Goal: Task Accomplishment & Management: Manage account settings

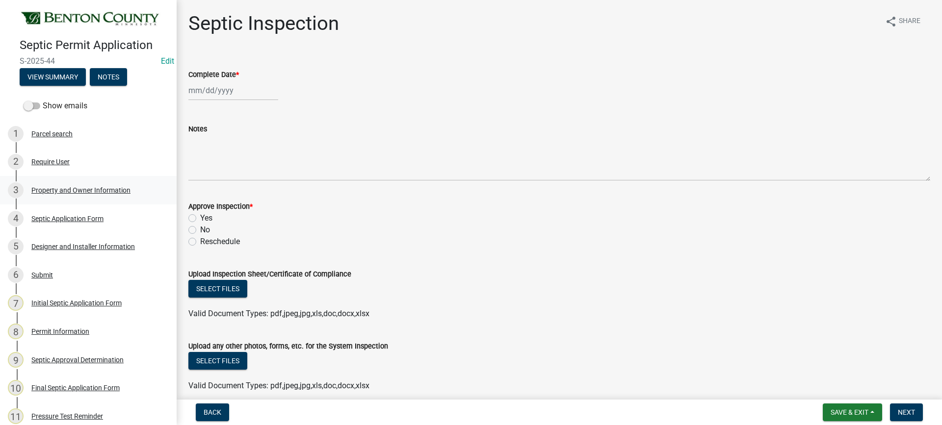
click at [63, 192] on div "Property and Owner Information" at bounding box center [80, 190] width 99 height 7
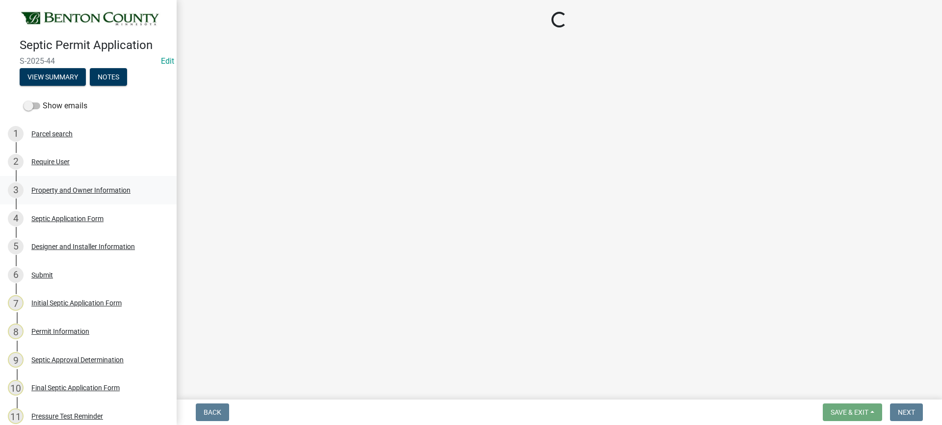
select select "3dace726-2193-4b77-872b-2fbbc186c502"
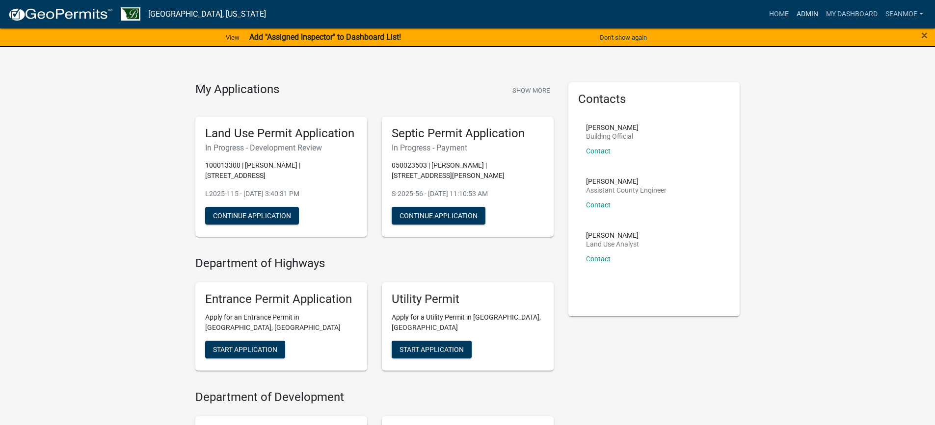
click at [810, 14] on link "Admin" at bounding box center [806, 14] width 29 height 19
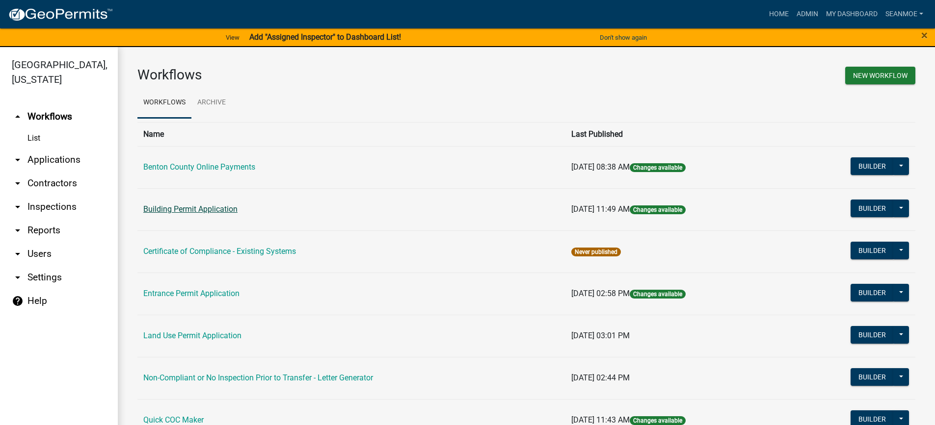
click at [208, 209] on link "Building Permit Application" at bounding box center [190, 209] width 94 height 9
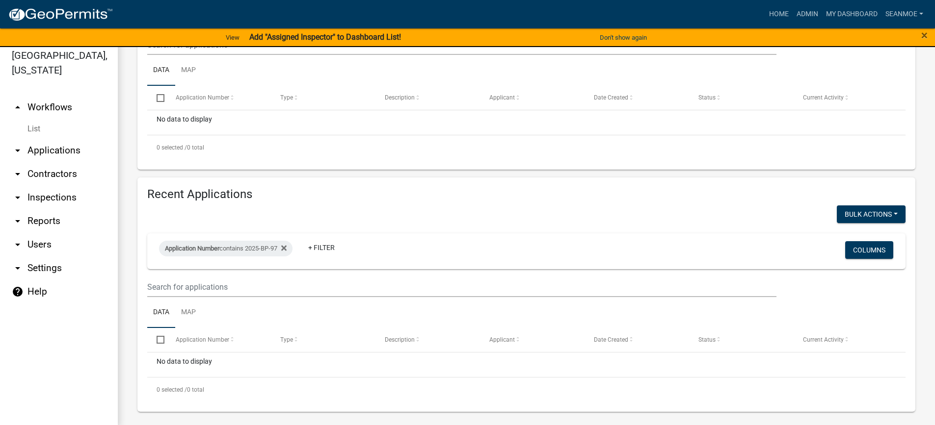
scroll to position [12, 0]
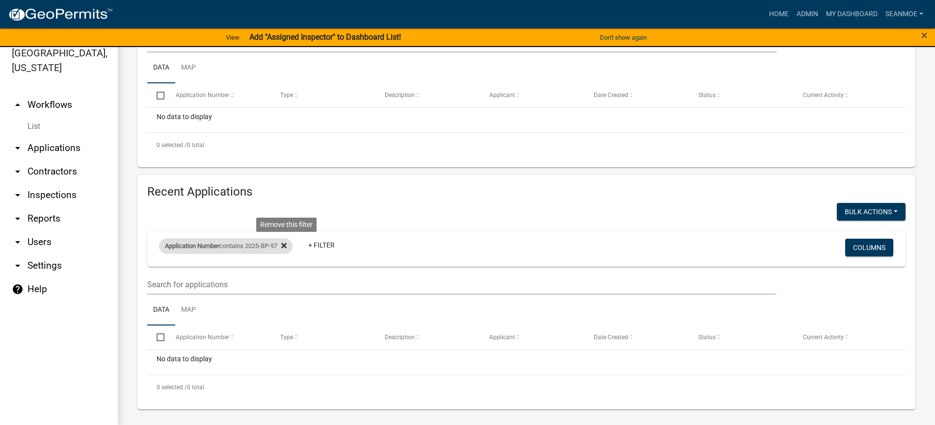
click at [287, 243] on icon at bounding box center [283, 245] width 5 height 5
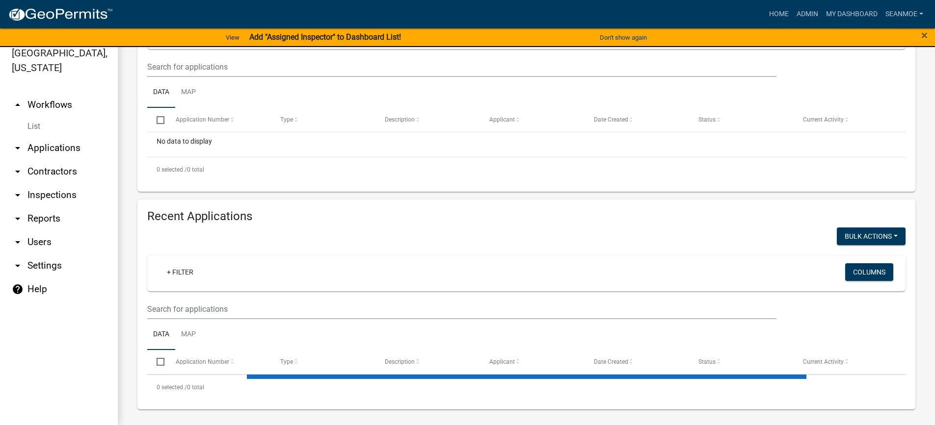
select select "3: 100"
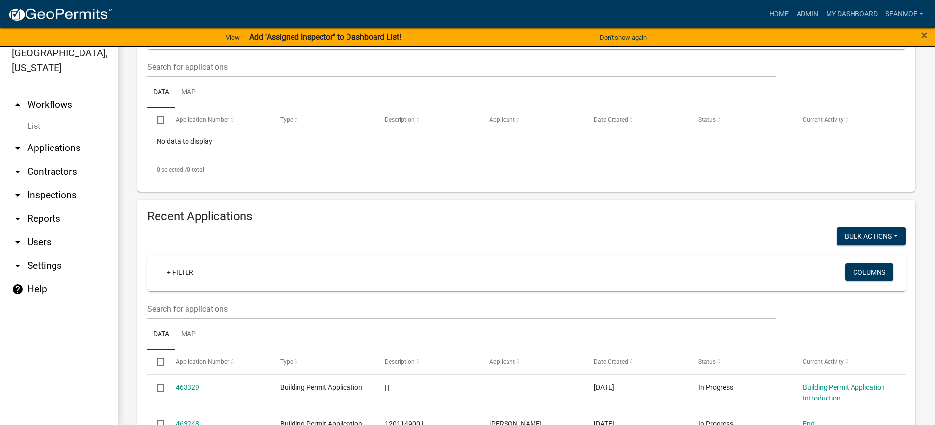
scroll to position [200, 0]
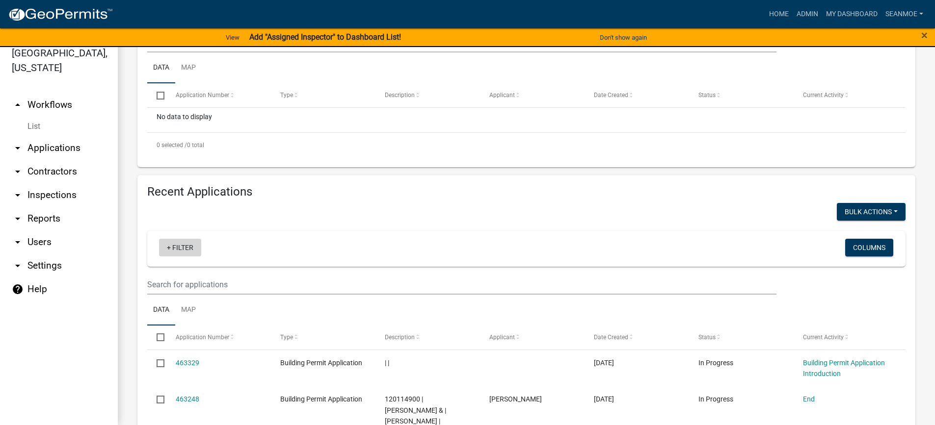
click at [168, 247] on link "+ Filter" at bounding box center [180, 248] width 42 height 18
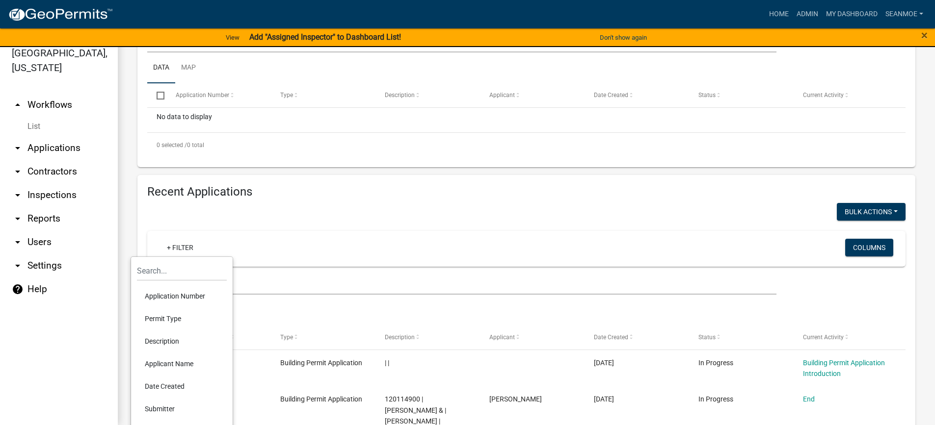
click at [174, 364] on li "Applicant Name" at bounding box center [182, 364] width 90 height 23
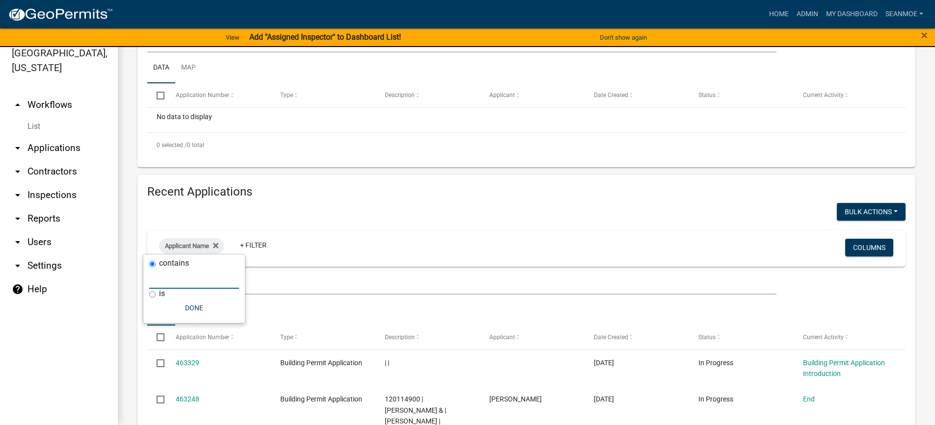
click at [190, 282] on input "text" at bounding box center [194, 279] width 90 height 20
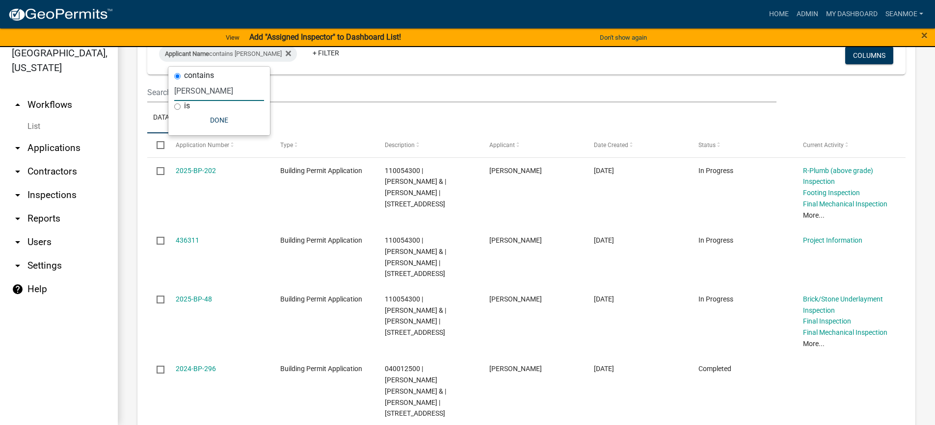
scroll to position [396, 0]
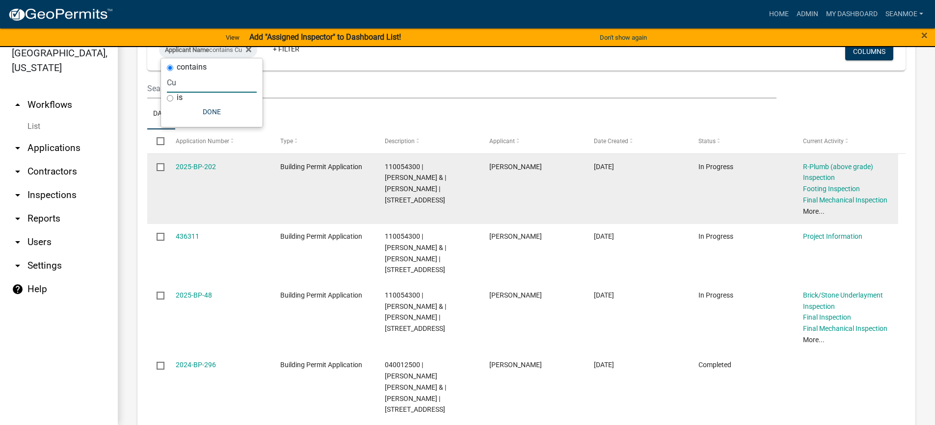
type input "C"
select select "3: 100"
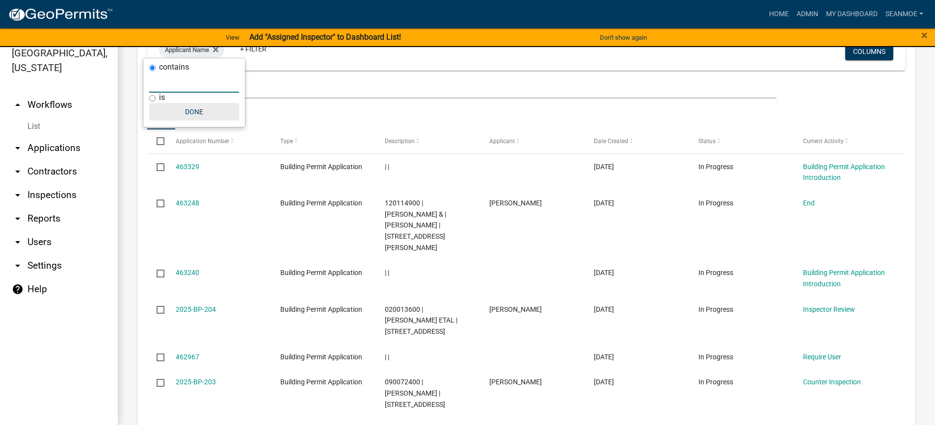
click at [196, 110] on button "Done" at bounding box center [194, 112] width 90 height 18
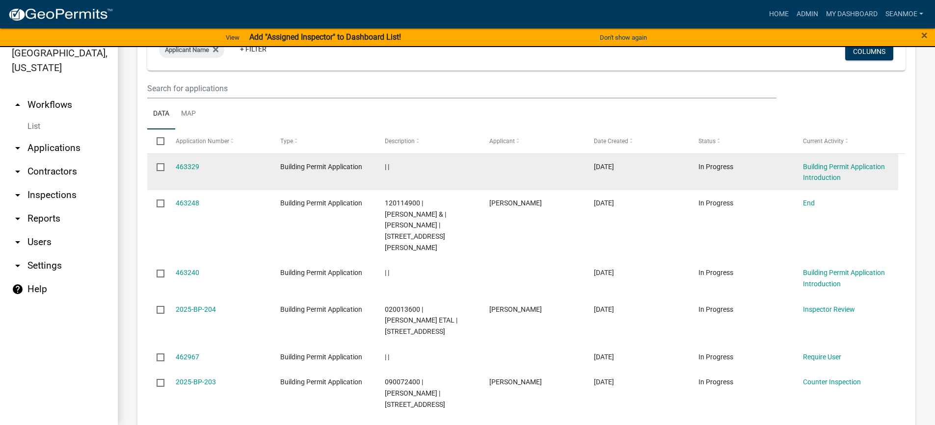
scroll to position [298, 0]
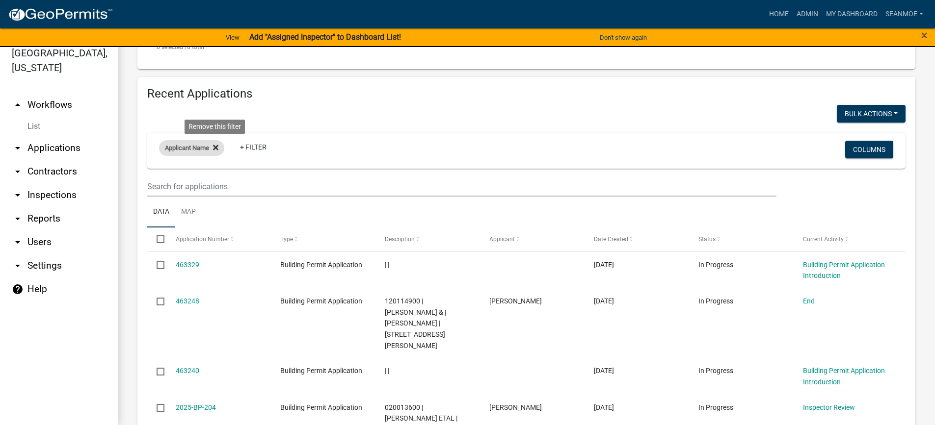
click at [217, 145] on icon at bounding box center [215, 147] width 5 height 5
click at [183, 144] on link "+ Filter" at bounding box center [180, 150] width 42 height 18
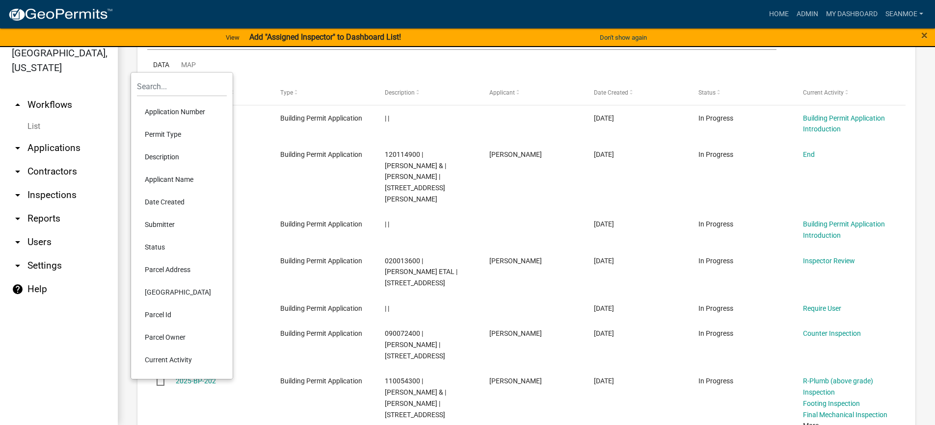
scroll to position [445, 0]
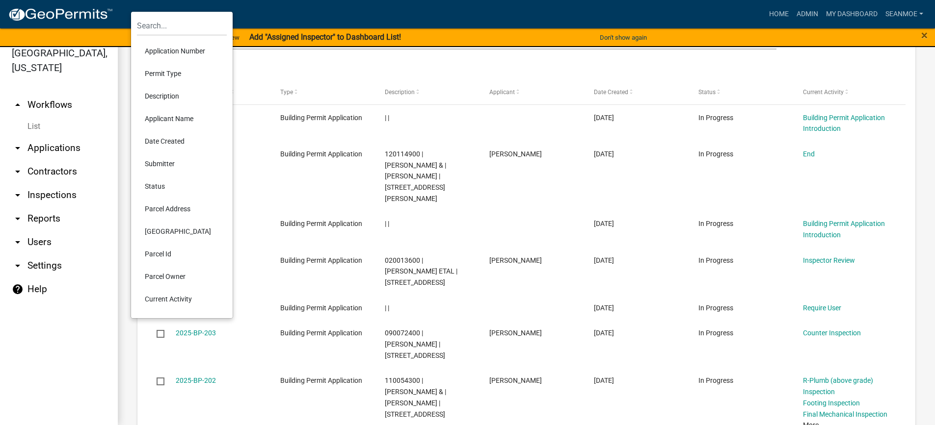
click at [173, 209] on li "Parcel Address" at bounding box center [182, 209] width 90 height 23
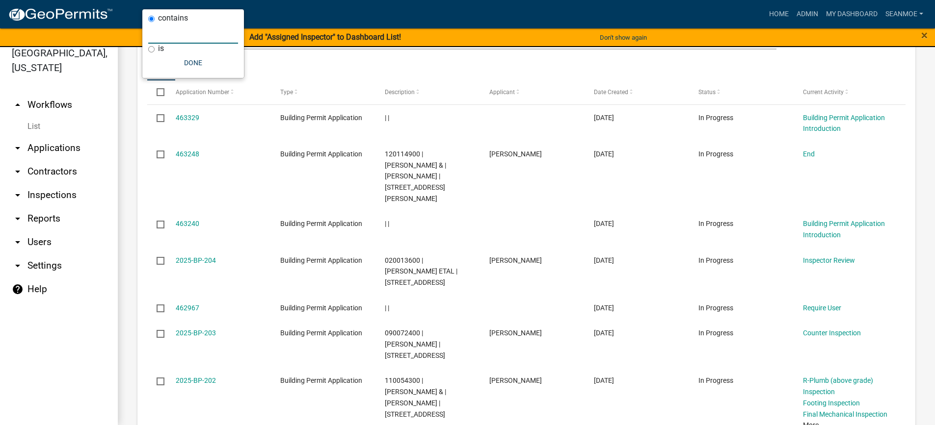
click at [168, 36] on input "text" at bounding box center [193, 34] width 90 height 20
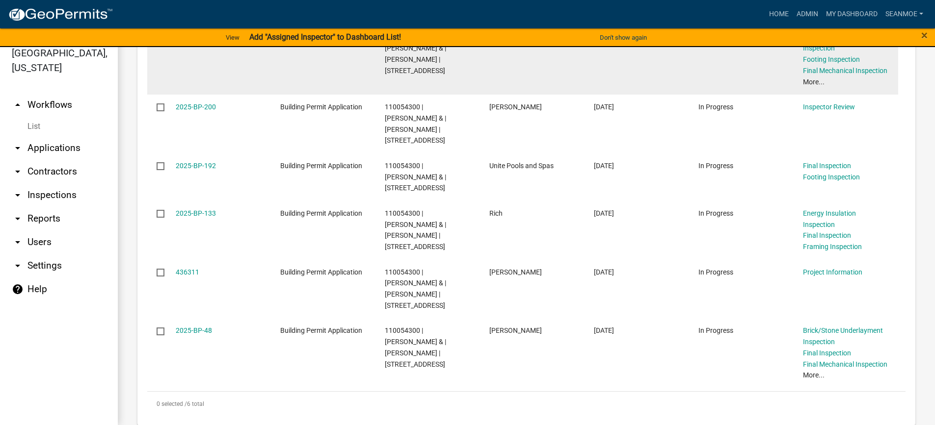
scroll to position [542, 0]
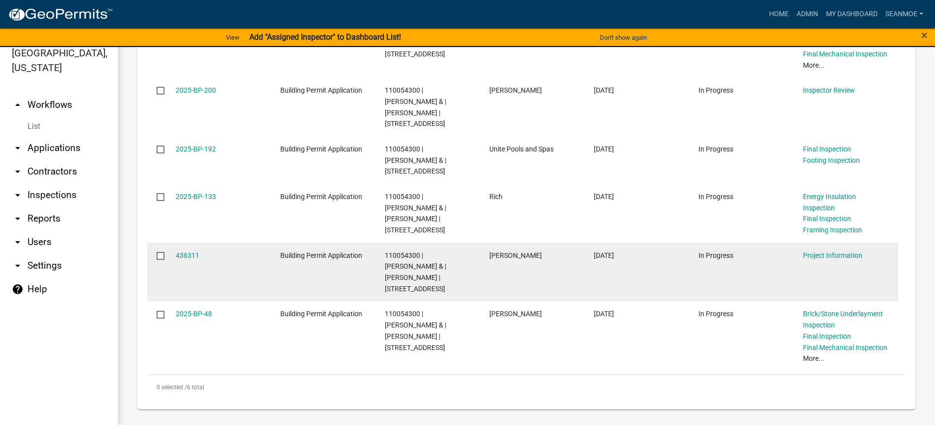
type input "1670 43rd"
click at [161, 252] on input "checkbox" at bounding box center [160, 255] width 6 height 6
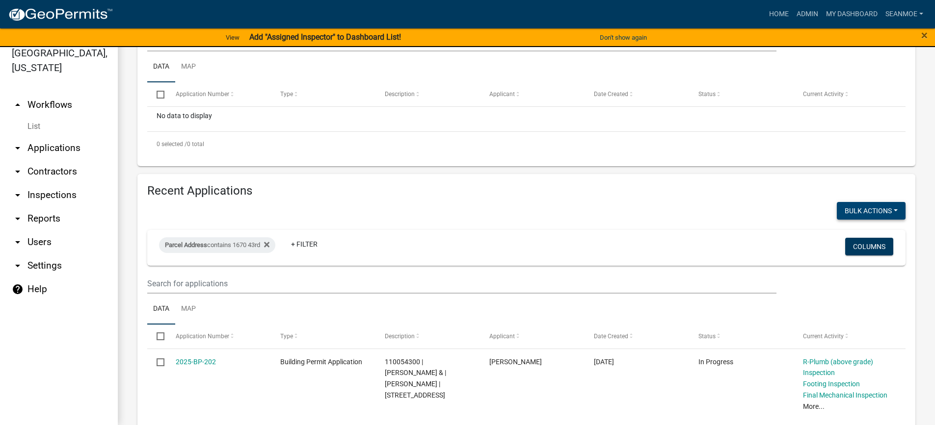
scroll to position [199, 0]
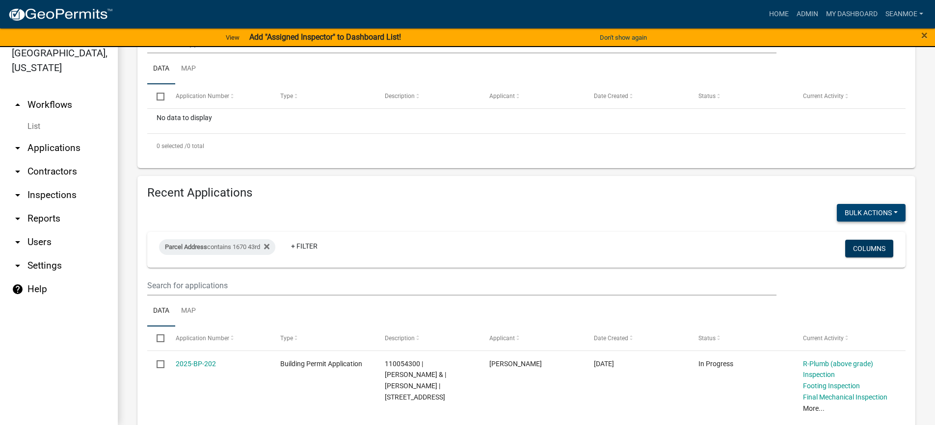
click at [853, 234] on button "Void" at bounding box center [866, 239] width 79 height 24
checkbox input "false"
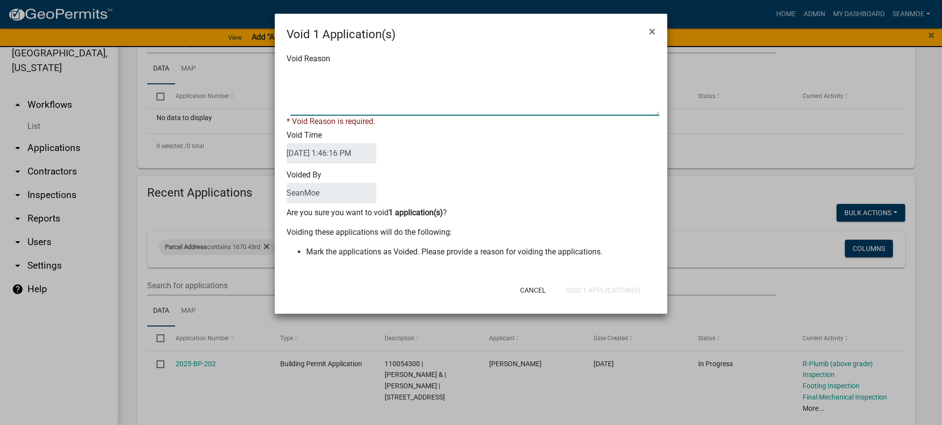
click at [361, 105] on textarea "Void Reason" at bounding box center [474, 91] width 369 height 49
type textarea "not completed"
click at [613, 291] on div "Cancel Void 1 Application(s)" at bounding box center [535, 291] width 242 height 26
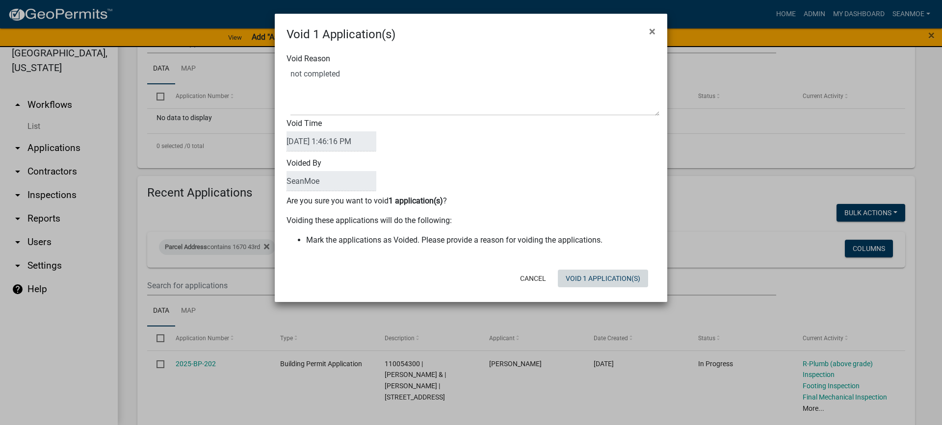
click at [611, 280] on button "Void 1 Application(s)" at bounding box center [603, 279] width 90 height 18
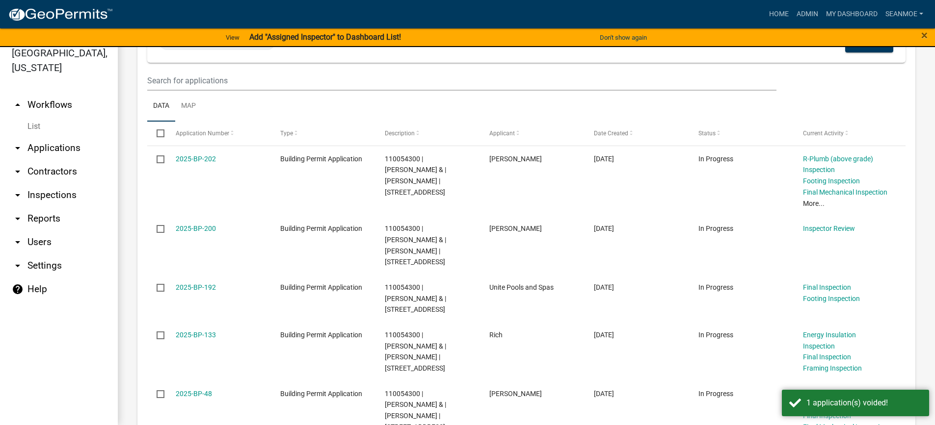
scroll to position [483, 0]
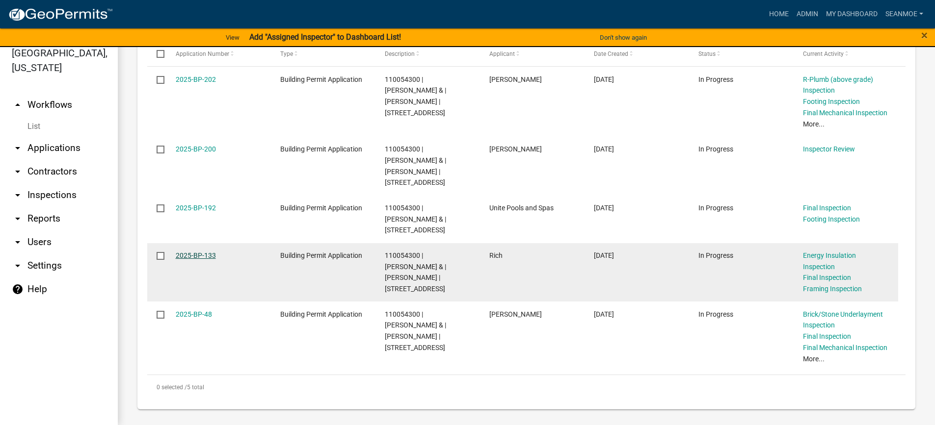
click at [200, 252] on link "2025-BP-133" at bounding box center [196, 256] width 40 height 8
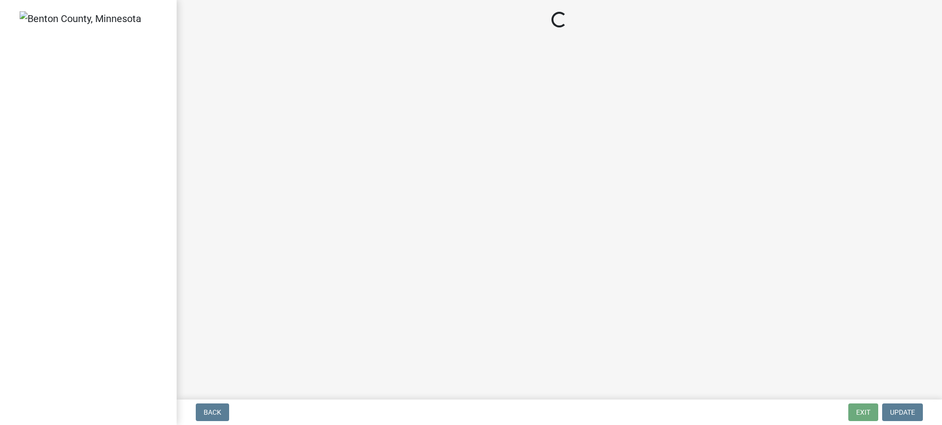
select select "17bfa135-5610-45df-8ce7-87530b7d86d4"
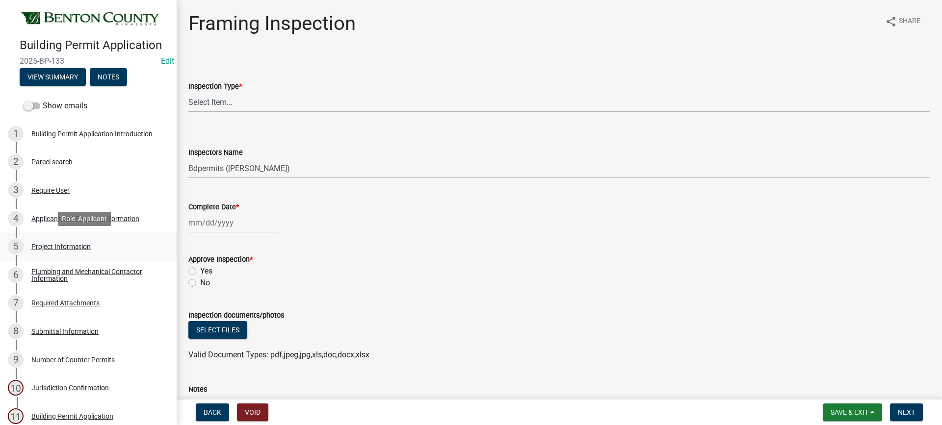
click at [78, 245] on div "Project Information" at bounding box center [60, 246] width 59 height 7
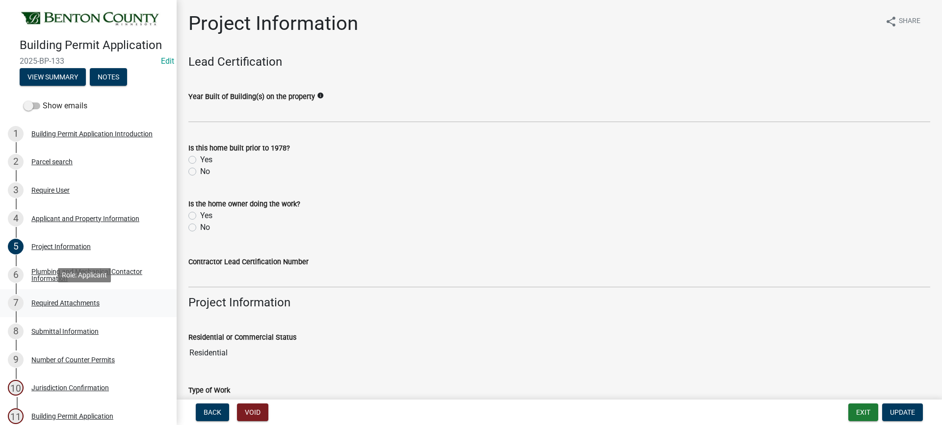
click at [65, 303] on div "Required Attachments" at bounding box center [65, 303] width 68 height 7
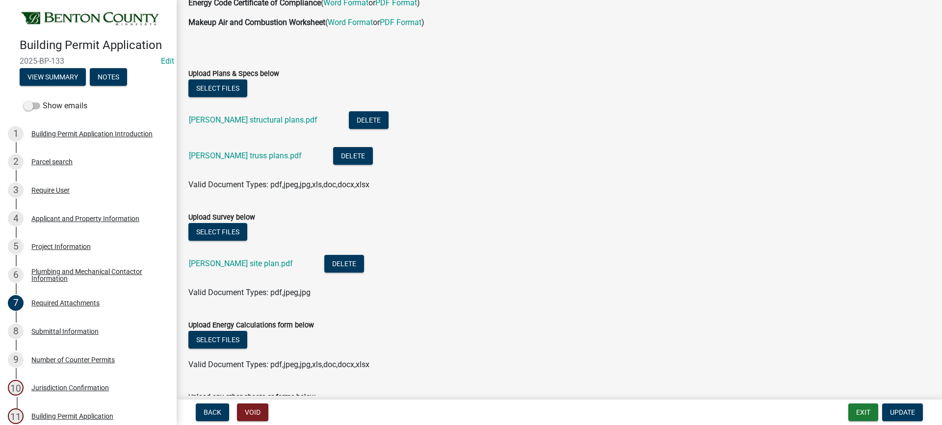
scroll to position [98, 0]
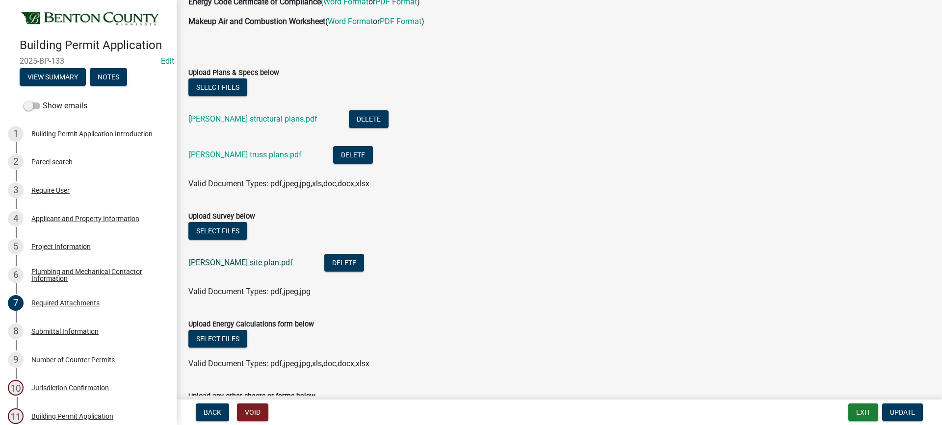
click at [239, 264] on link "Tadych site plan.pdf" at bounding box center [241, 262] width 104 height 9
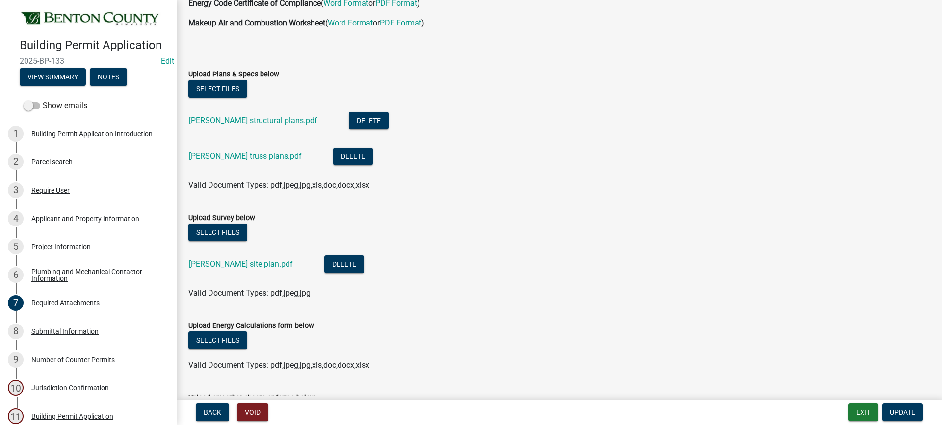
scroll to position [93, 0]
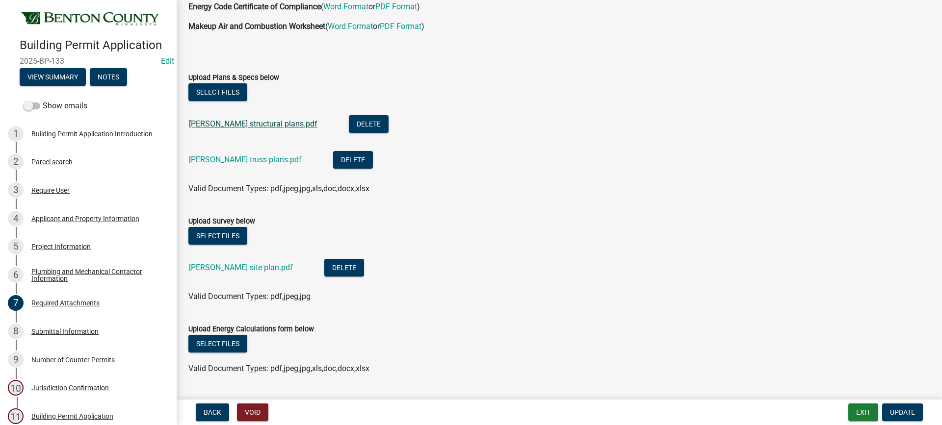
click at [237, 125] on link "Tadych structural plans.pdf" at bounding box center [253, 123] width 129 height 9
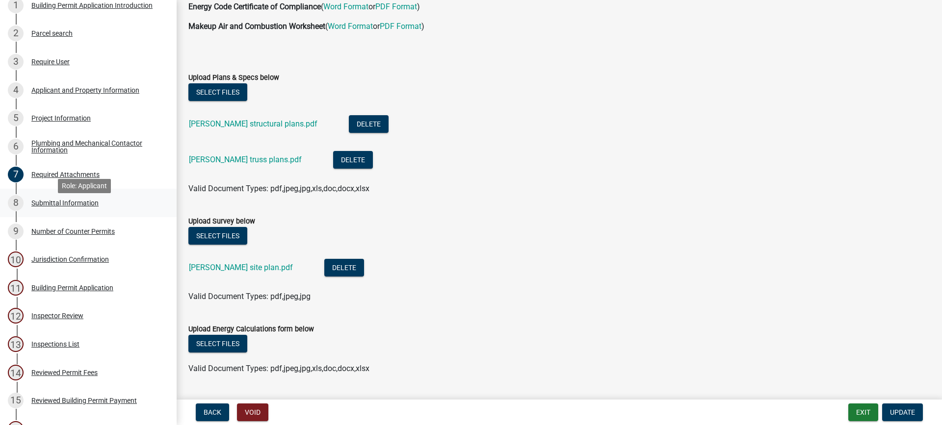
scroll to position [147, 0]
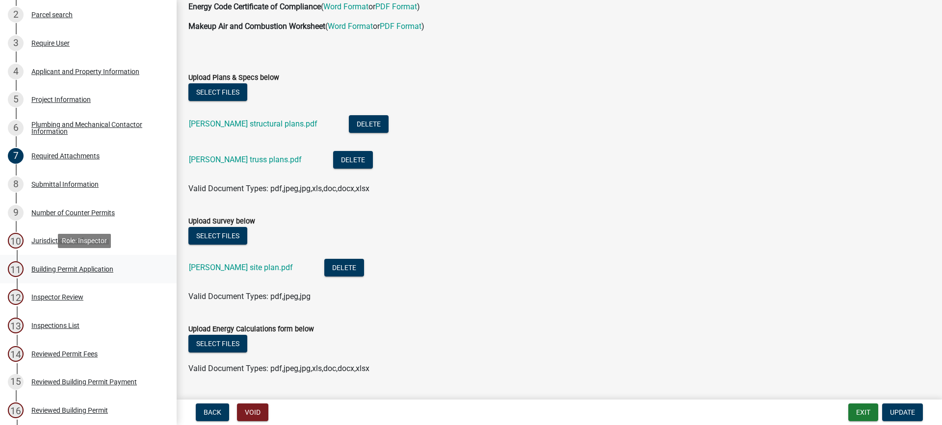
click at [80, 270] on div "Building Permit Application" at bounding box center [72, 269] width 82 height 7
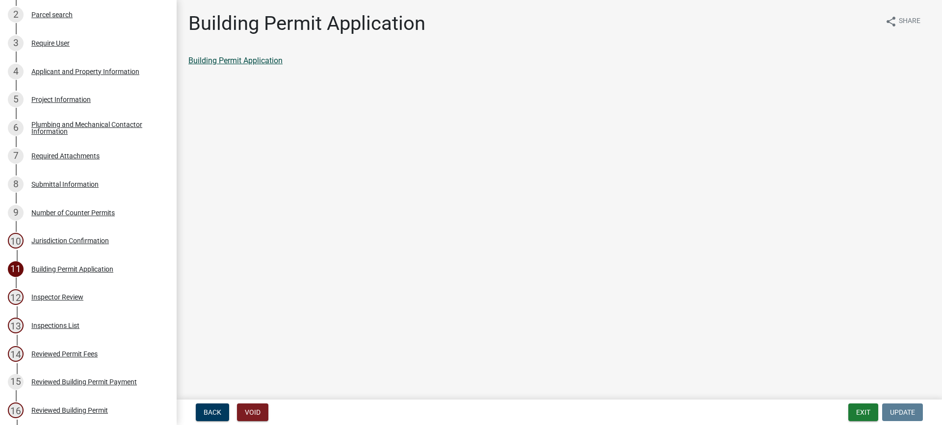
click at [266, 60] on link "Building Permit Application" at bounding box center [235, 60] width 94 height 9
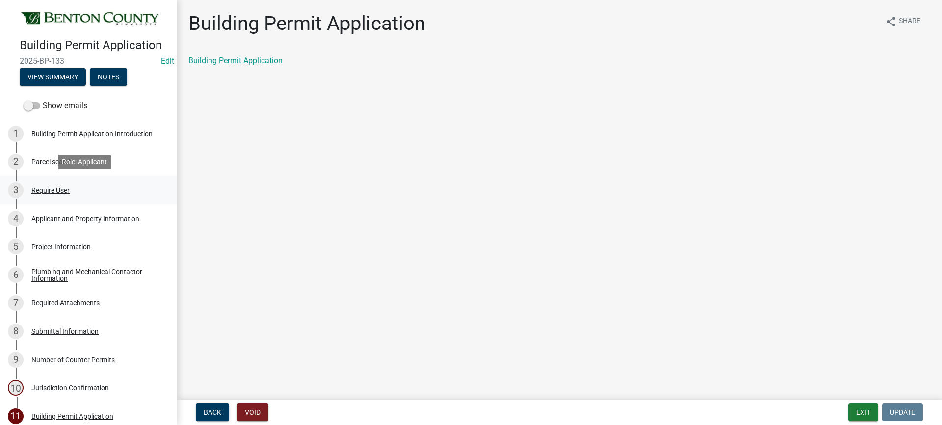
click at [55, 189] on div "Require User" at bounding box center [50, 190] width 38 height 7
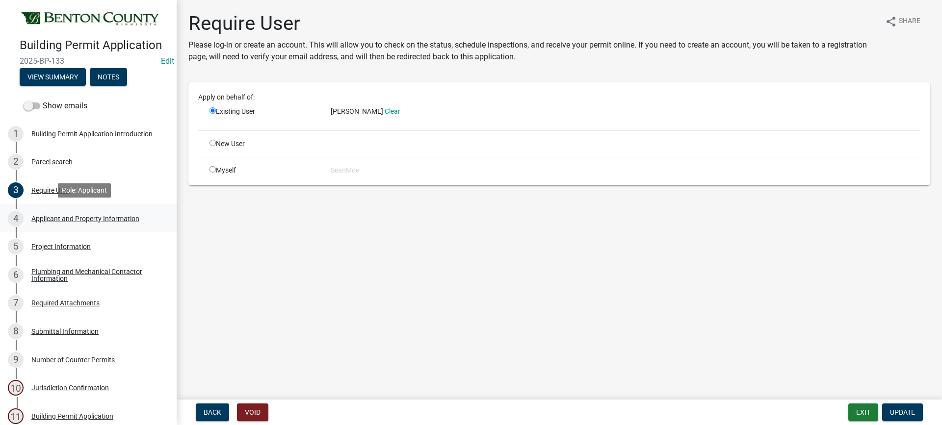
click at [62, 218] on div "Applicant and Property Information" at bounding box center [85, 218] width 108 height 7
